Goal: Information Seeking & Learning: Learn about a topic

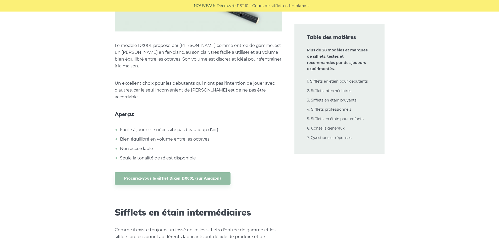
scroll to position [2794, 0]
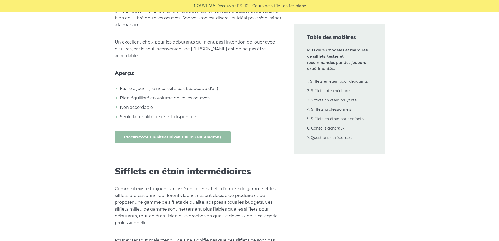
click at [185, 135] on font "Procurez-vous le sifflet Dixon DX001 (sur Amazon)" at bounding box center [172, 137] width 97 height 5
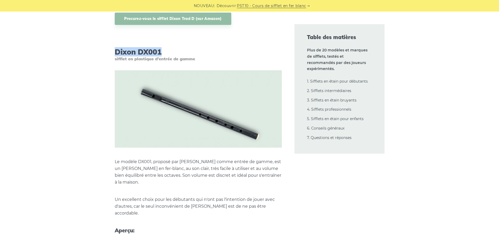
drag, startPoint x: 176, startPoint y: 31, endPoint x: 115, endPoint y: 30, distance: 60.8
click at [115, 47] on h3 "Dixon DX001 sifflet en plastique d'entrée de gamme" at bounding box center [198, 54] width 167 height 14
copy font "Dixon DX001"
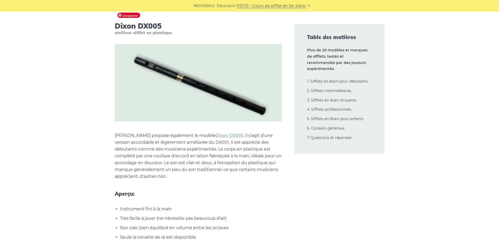
scroll to position [3161, 0]
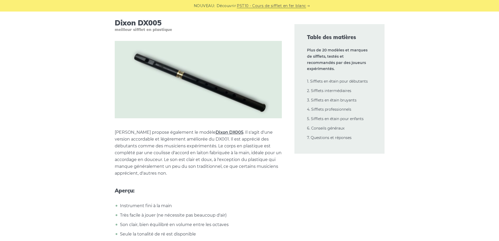
click at [216, 130] on font "Dixon DX005" at bounding box center [230, 132] width 28 height 5
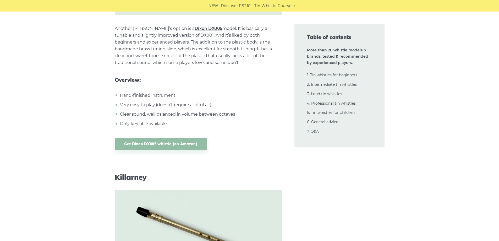
scroll to position [3092, 0]
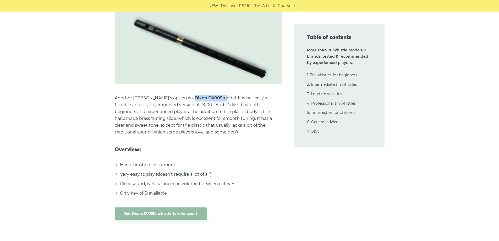
drag, startPoint x: 198, startPoint y: 97, endPoint x: 171, endPoint y: 98, distance: 27.8
click at [171, 98] on p "Another Tony’s option is a Dixon DX005 model. It is basically a tunable and sli…" at bounding box center [198, 115] width 167 height 41
copy p "Dixon DX005"
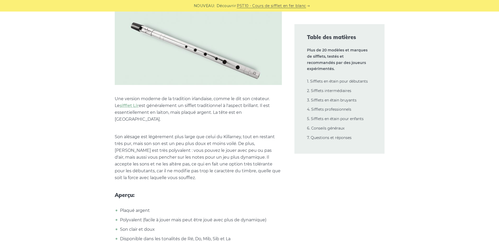
scroll to position [3843, 0]
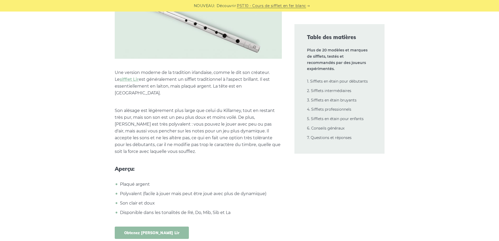
click at [144, 230] on font "Obtenez le sifflet Lir" at bounding box center [152, 232] width 56 height 5
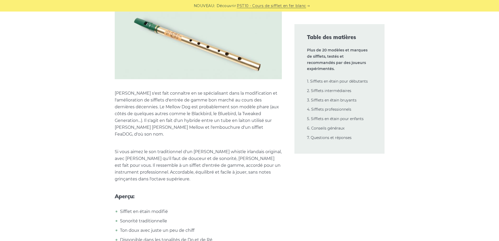
scroll to position [4734, 0]
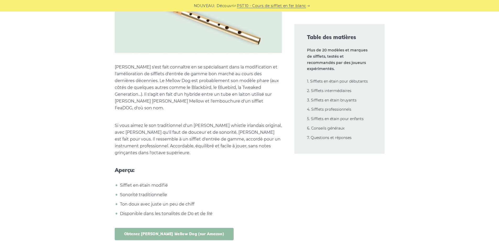
click at [160, 231] on font "Obtenez le sifflet Mellow Dog (sur Amazon)" at bounding box center [174, 233] width 100 height 5
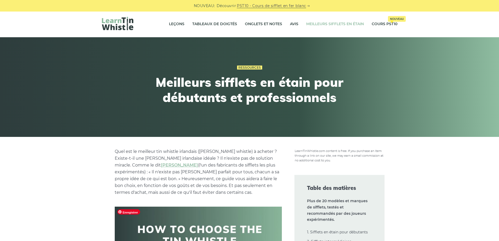
scroll to position [0, 0]
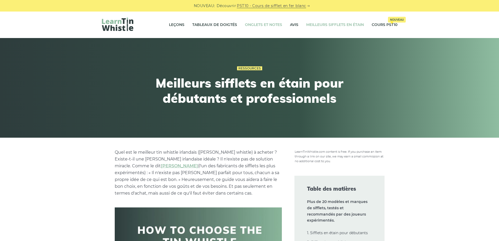
click at [269, 24] on font "Onglets et notes" at bounding box center [263, 24] width 37 height 5
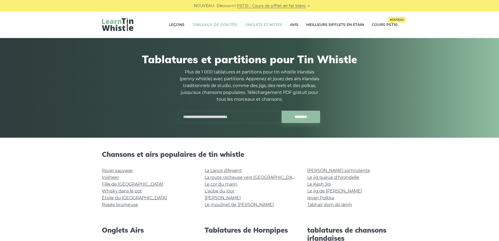
click at [203, 27] on font "Tableaux de doigtés" at bounding box center [214, 24] width 45 height 5
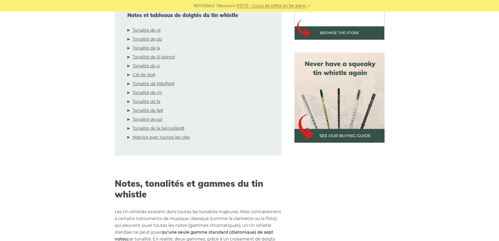
scroll to position [210, 0]
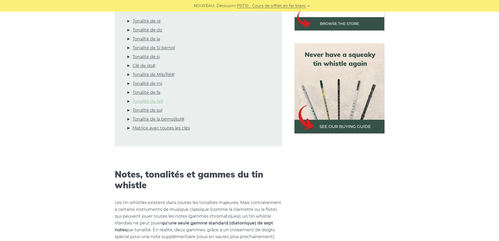
click at [154, 102] on font "Tonalité de fa#" at bounding box center [148, 101] width 31 height 5
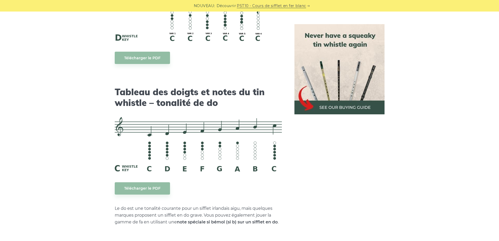
scroll to position [1244, 0]
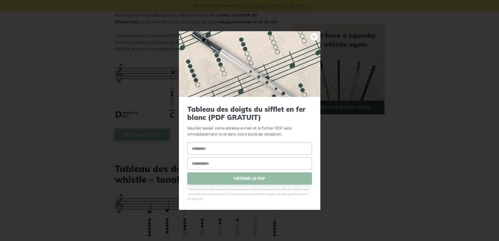
click at [315, 39] on font "×" at bounding box center [314, 37] width 4 height 10
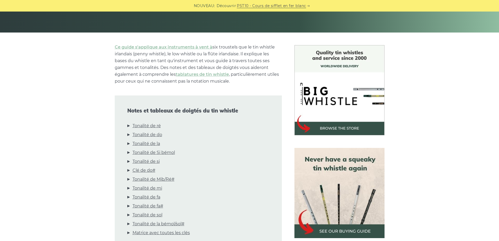
scroll to position [0, 0]
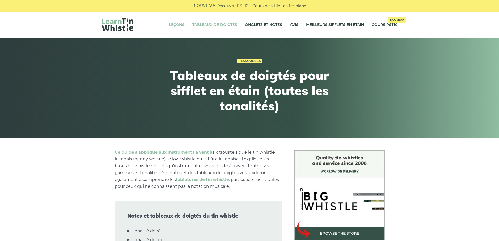
click at [172, 26] on font "Leçons" at bounding box center [176, 24] width 15 height 5
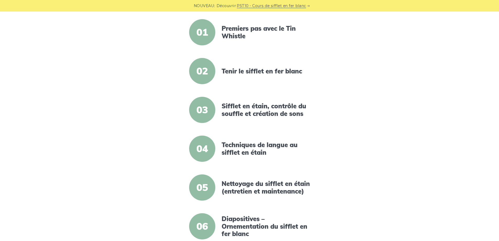
scroll to position [157, 0]
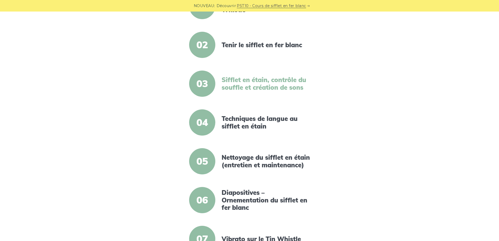
click at [253, 87] on font "Sifflet en étain, contrôle du souffle et création de sons" at bounding box center [264, 83] width 85 height 15
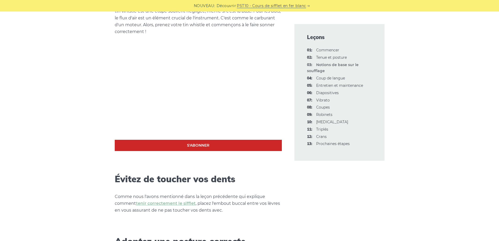
scroll to position [105, 0]
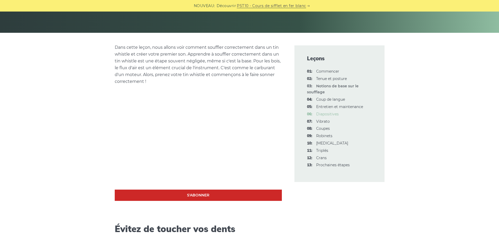
click at [322, 115] on font "Diapositives" at bounding box center [327, 114] width 23 height 5
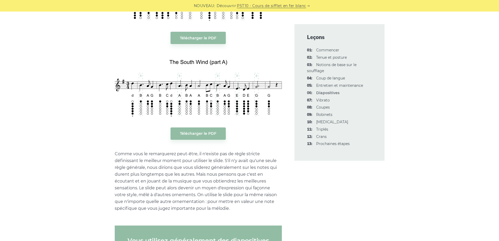
scroll to position [707, 0]
